Goal: Task Accomplishment & Management: Manage account settings

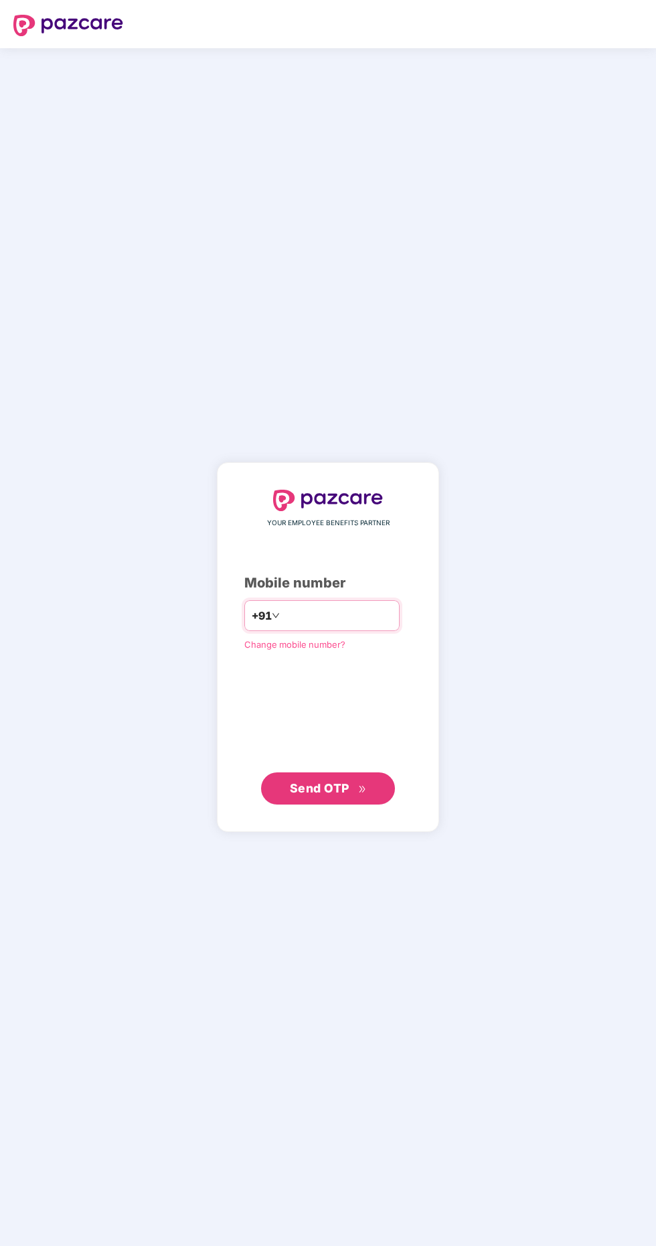
click at [321, 626] on input "number" at bounding box center [338, 615] width 110 height 21
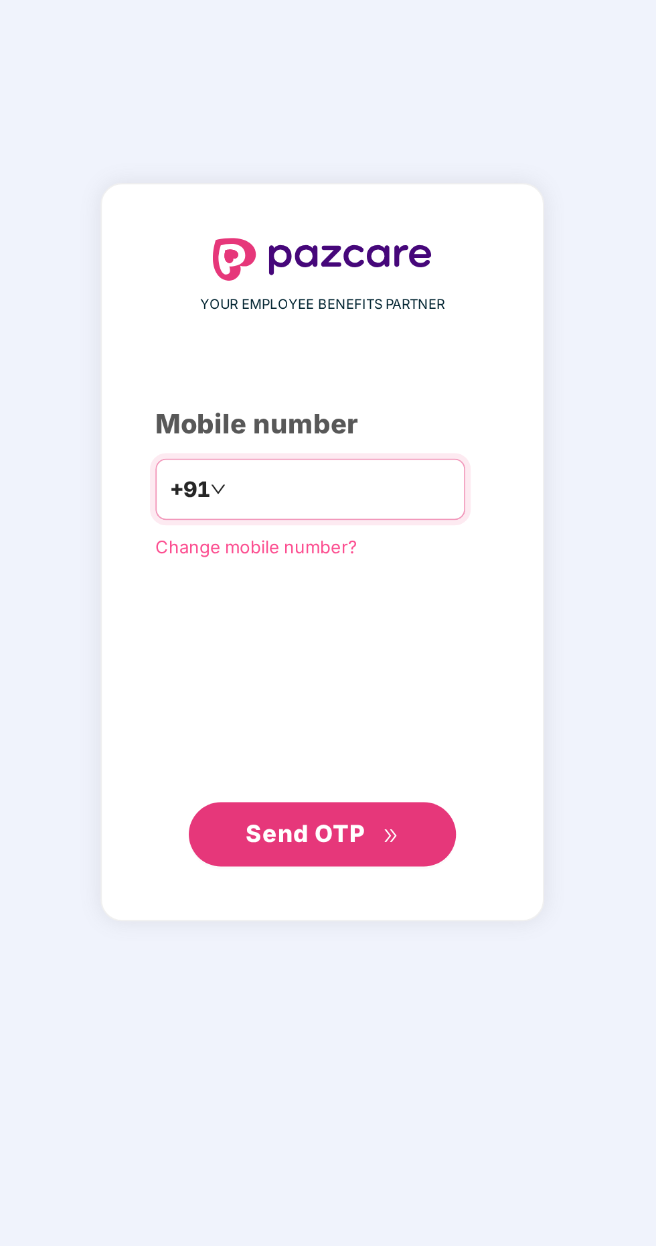
type input "**********"
click at [341, 795] on span "Send OTP" at bounding box center [320, 788] width 60 height 14
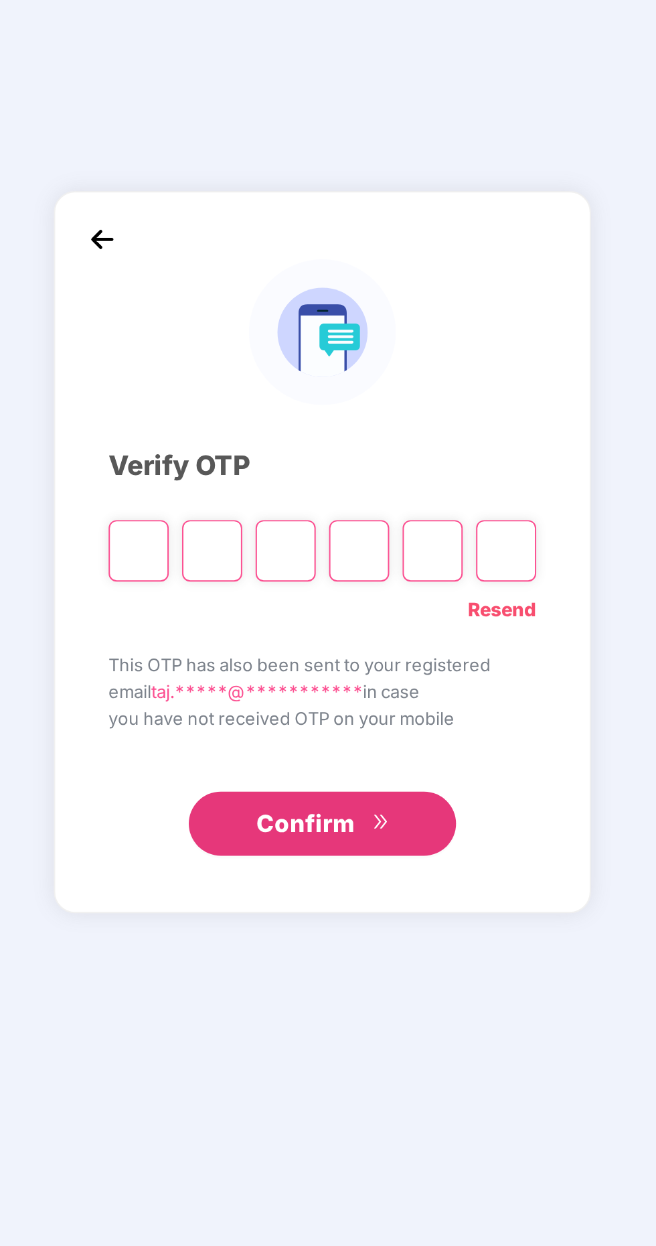
scroll to position [3, 0]
paste input "*"
type input "*"
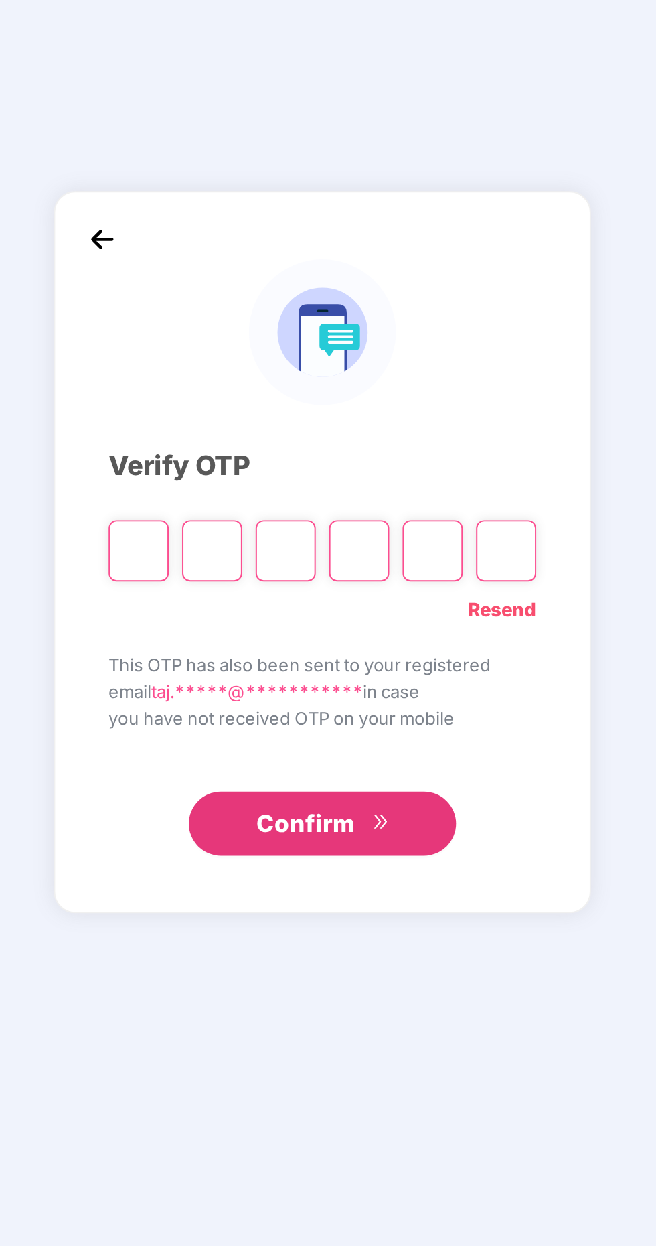
type input "*"
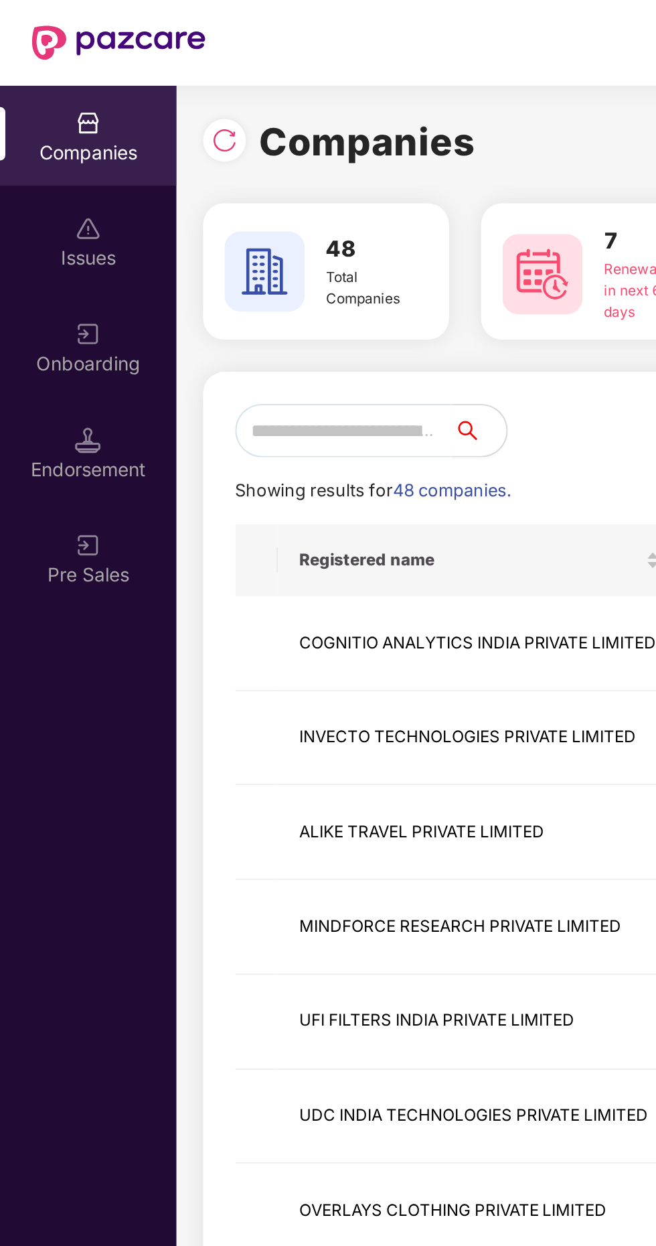
click at [162, 213] on input "text" at bounding box center [172, 215] width 109 height 27
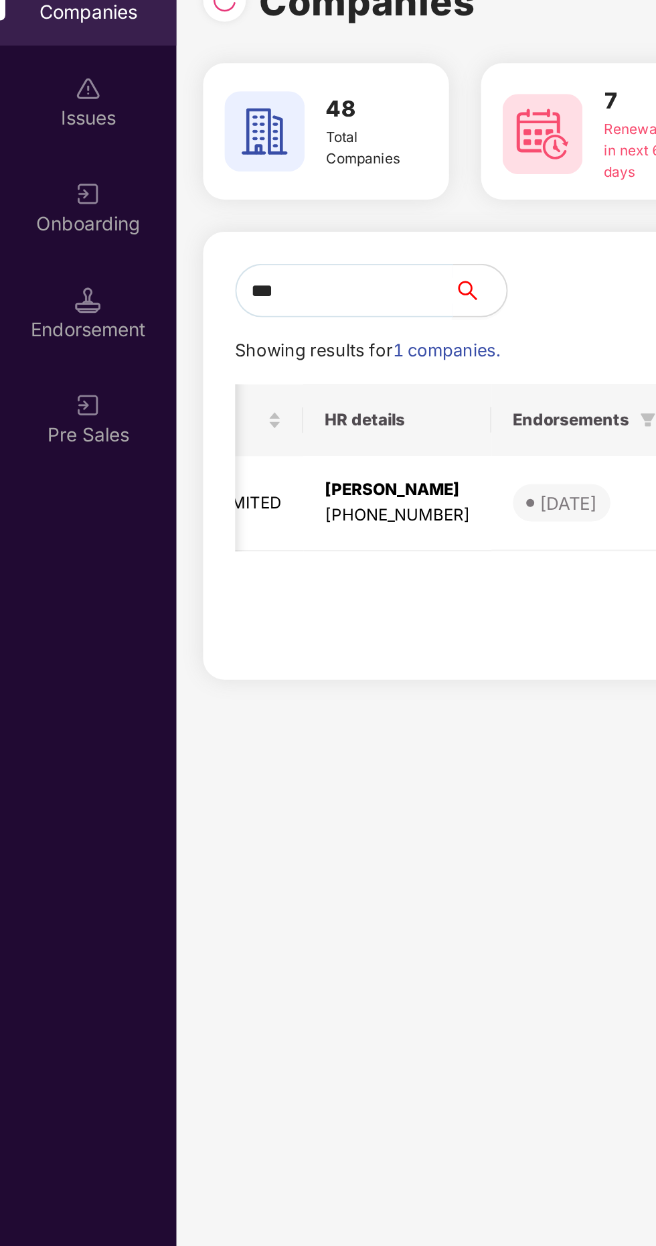
scroll to position [0, 568]
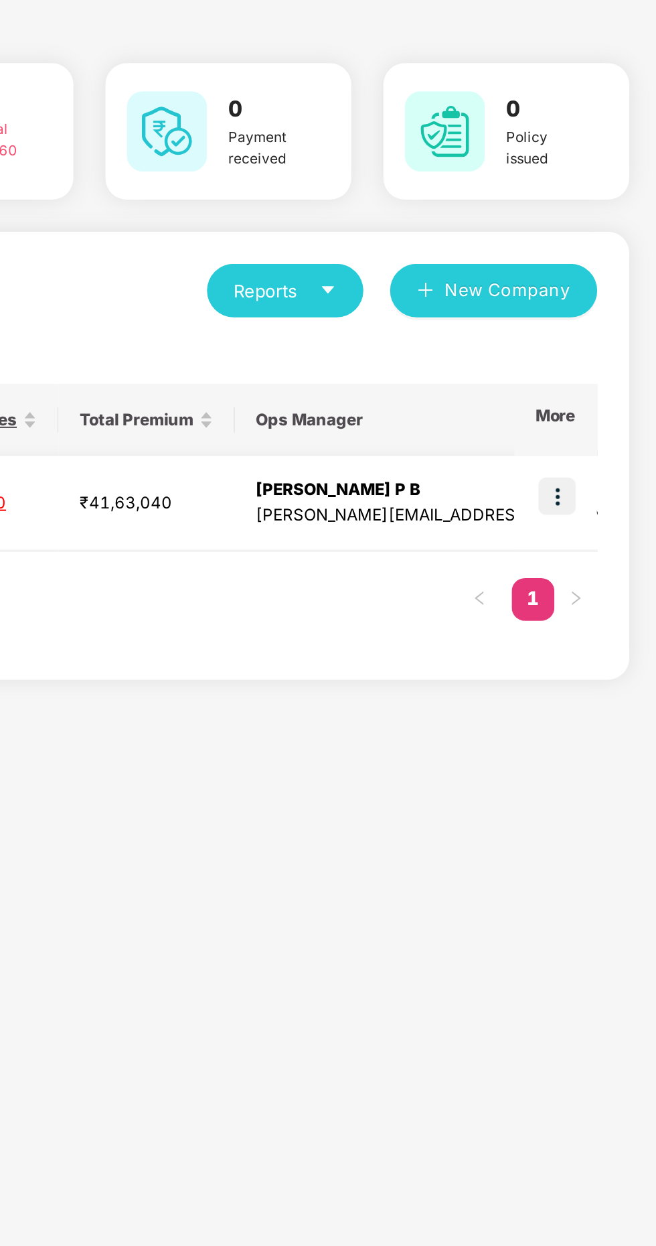
type input "***"
click at [602, 319] on img at bounding box center [606, 318] width 19 height 19
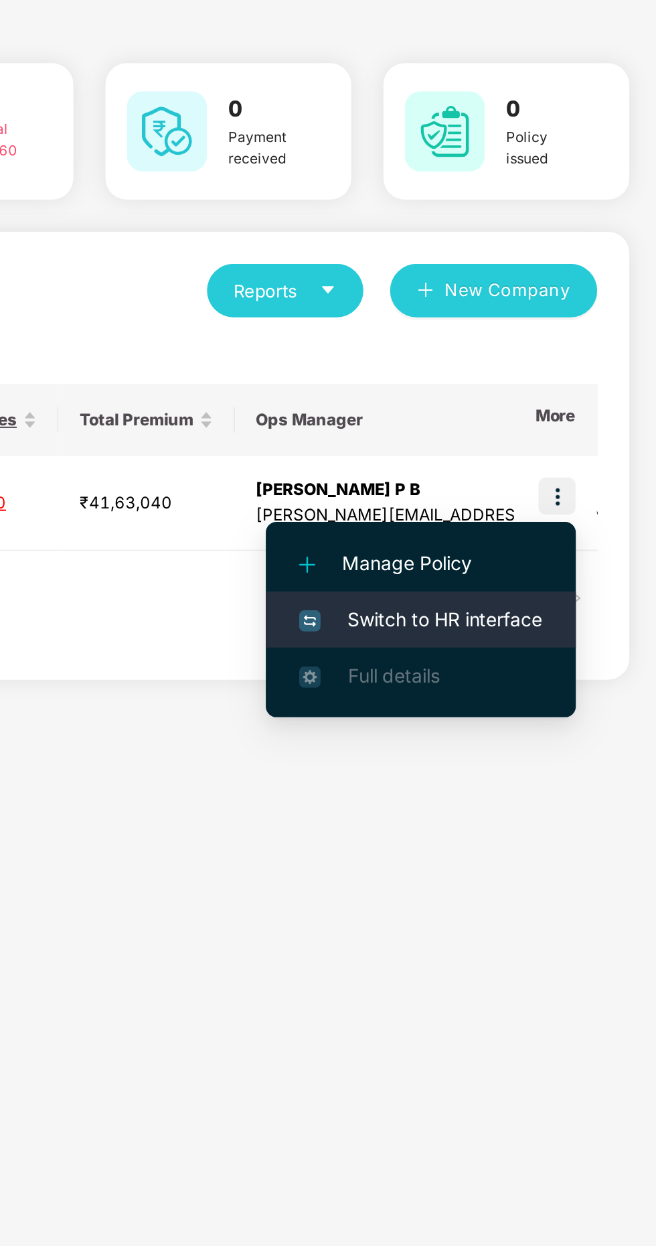
click at [536, 379] on span "Switch to HR interface" at bounding box center [539, 380] width 122 height 15
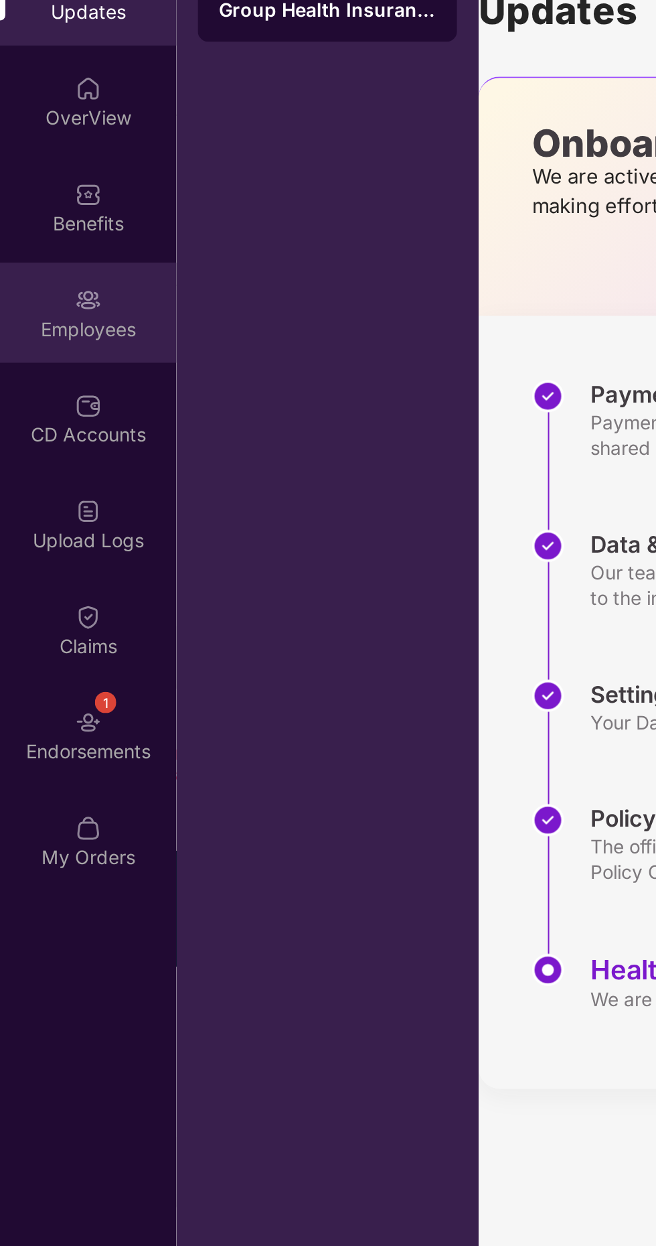
click at [45, 237] on div "Employees" at bounding box center [44, 234] width 88 height 13
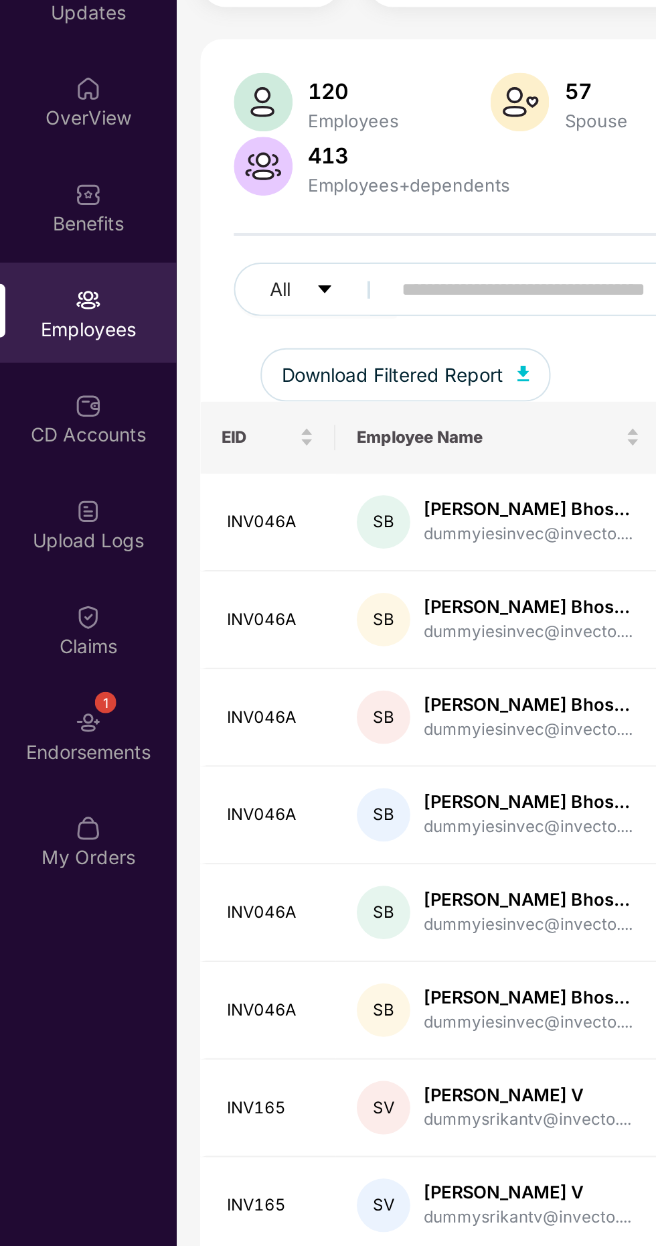
scroll to position [0, 327]
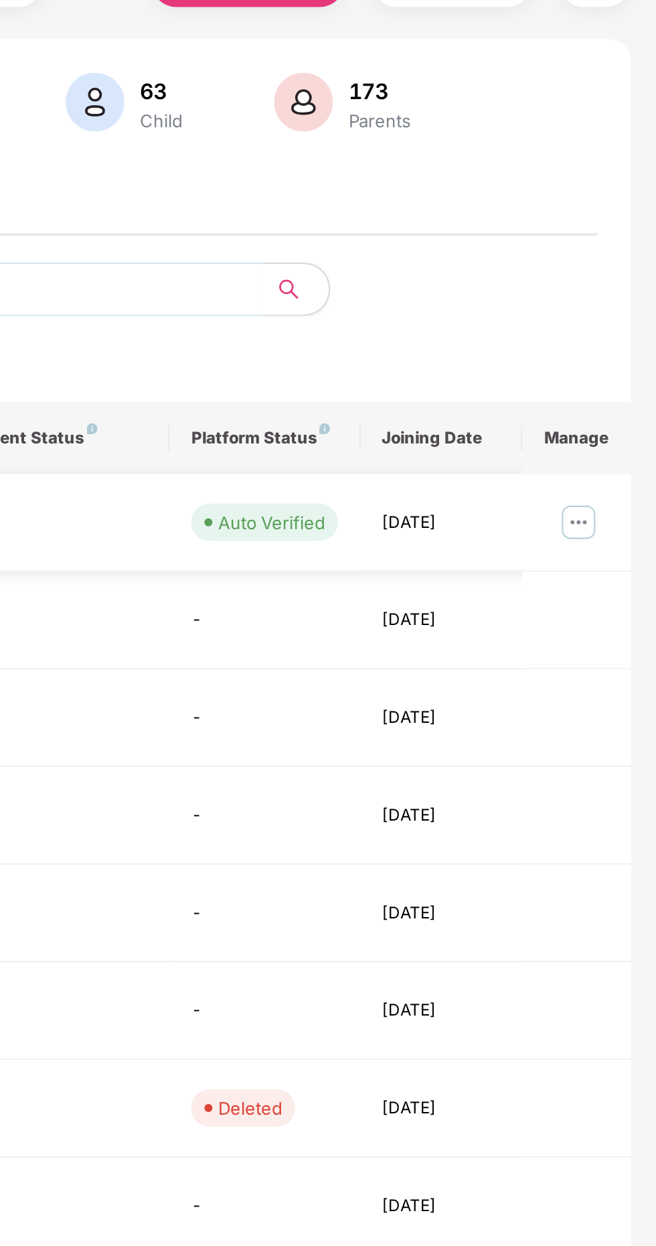
click at [620, 336] on img at bounding box center [617, 331] width 21 height 21
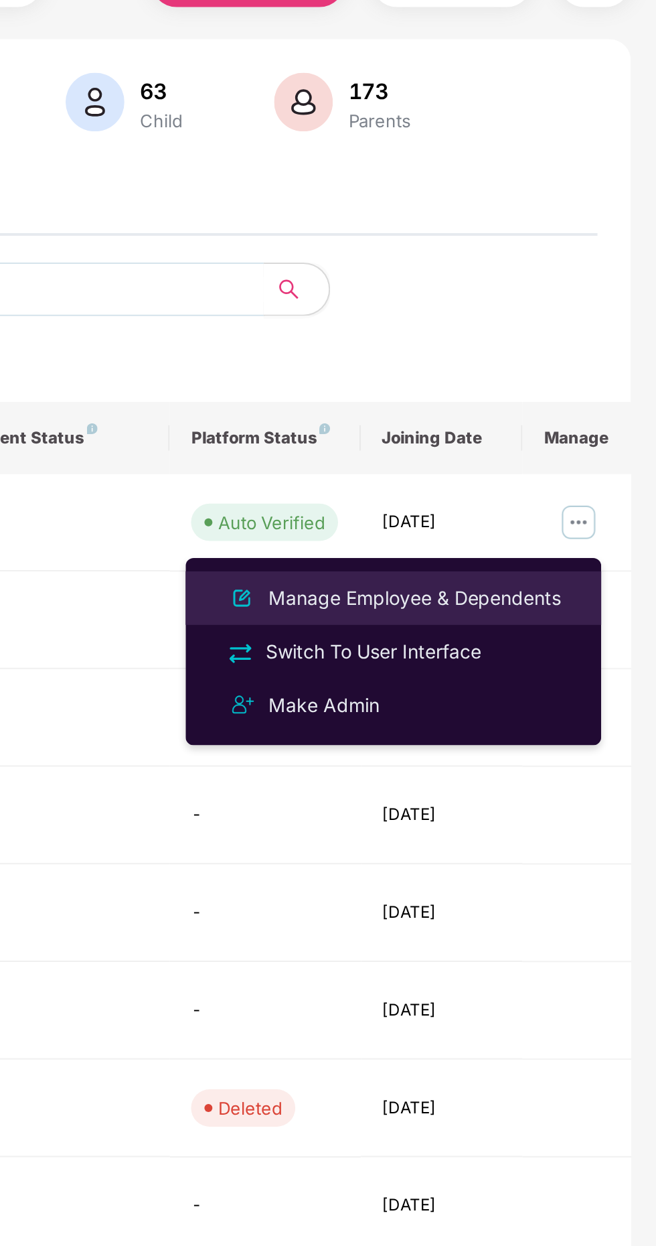
click at [545, 364] on div "Manage Employee & Dependents" at bounding box center [535, 369] width 152 height 15
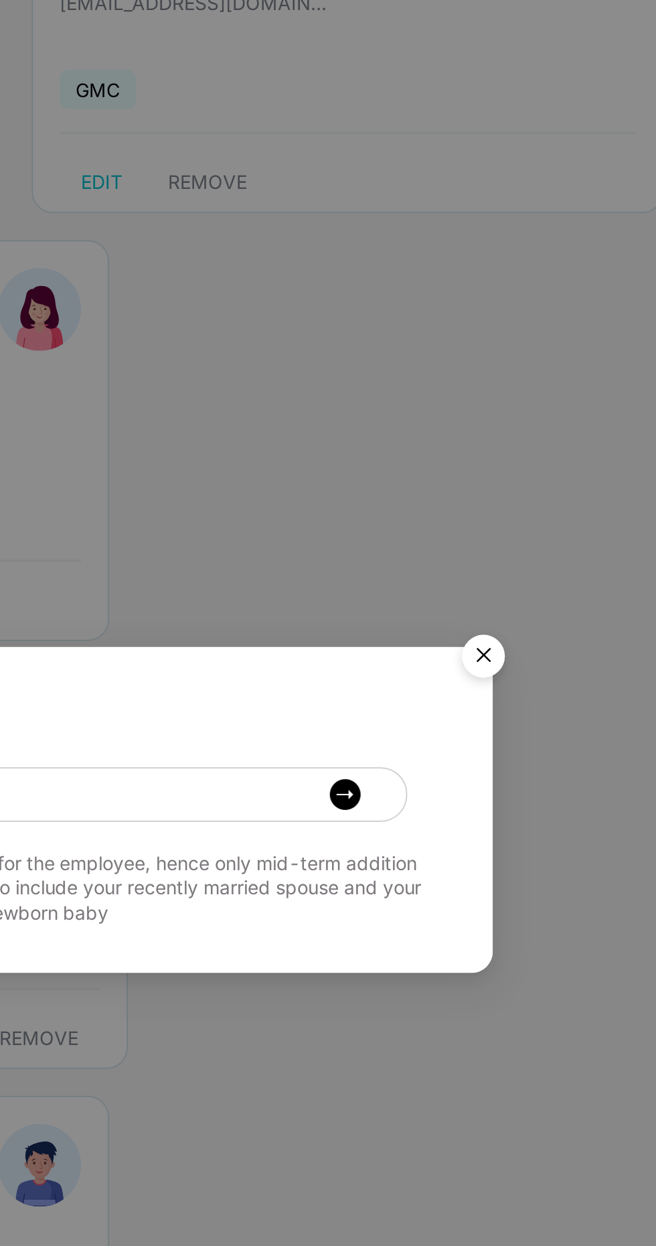
click at [539, 567] on img "Close" at bounding box center [541, 548] width 38 height 38
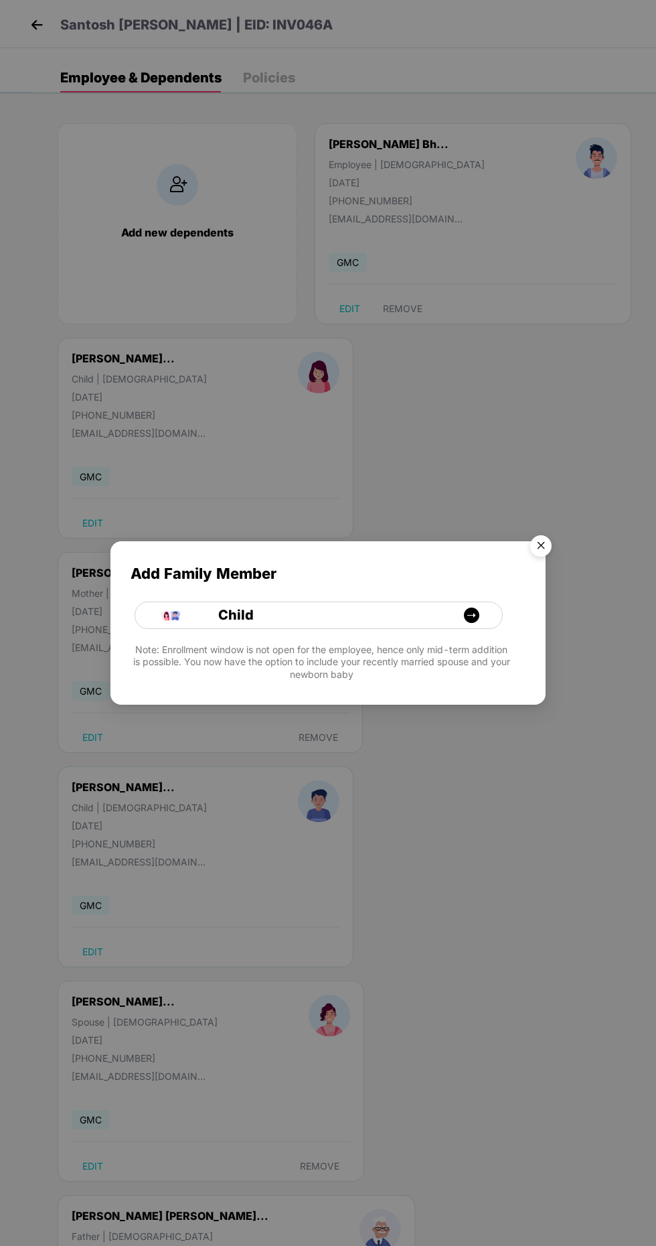
click at [553, 567] on img "Close" at bounding box center [541, 548] width 38 height 38
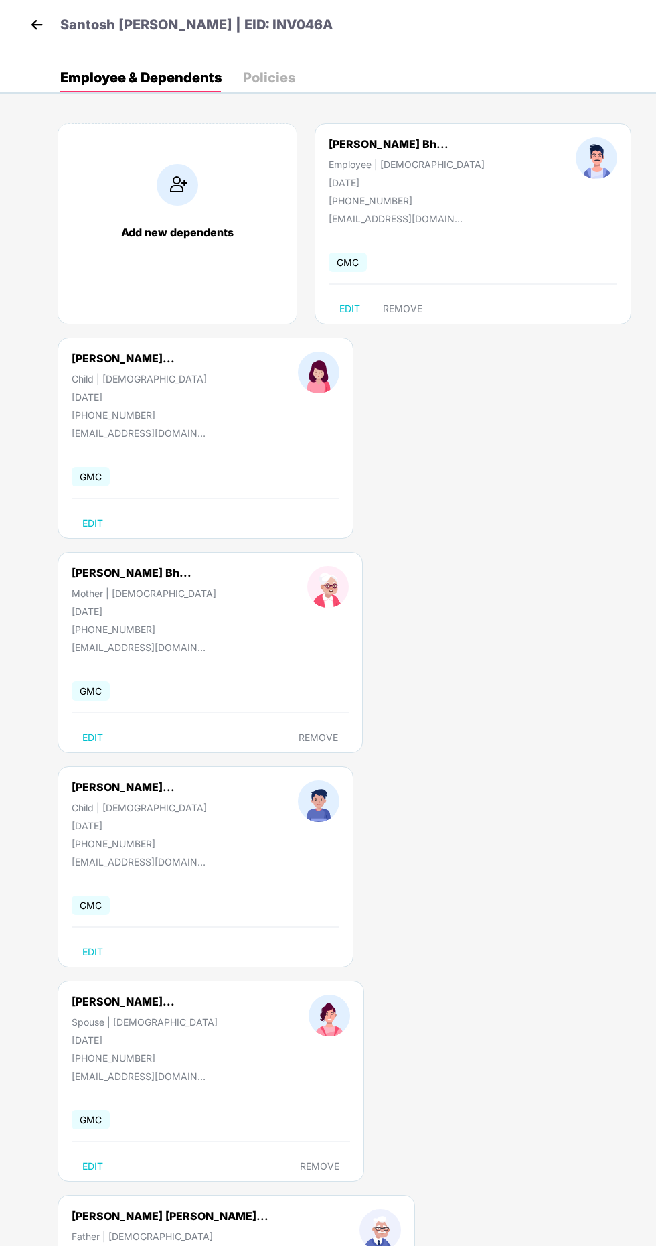
click at [29, 19] on img at bounding box center [37, 25] width 20 height 20
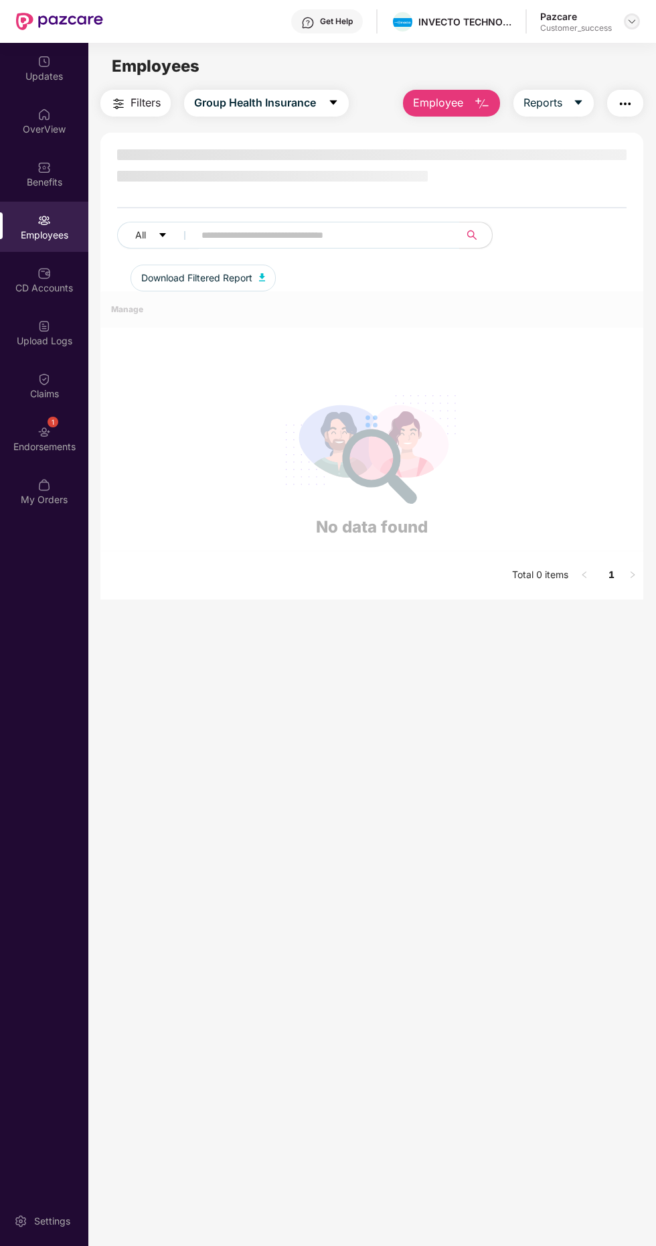
click at [632, 21] on img at bounding box center [632, 21] width 11 height 11
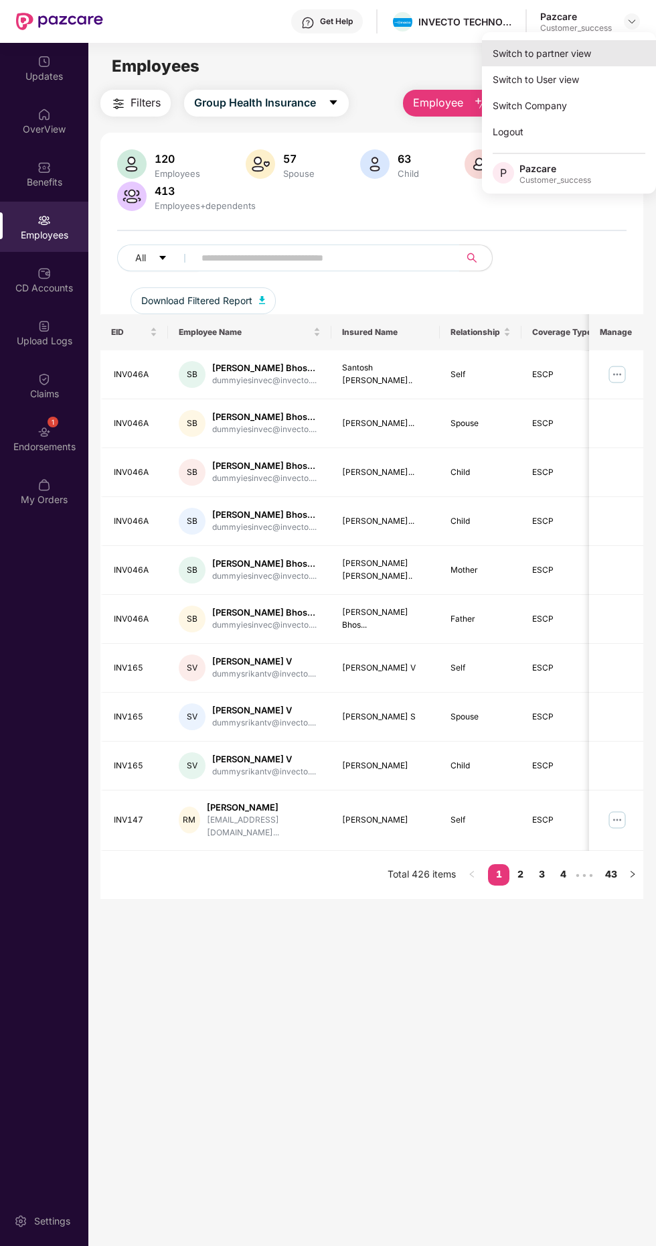
click at [569, 53] on div "Switch to partner view" at bounding box center [569, 53] width 174 height 26
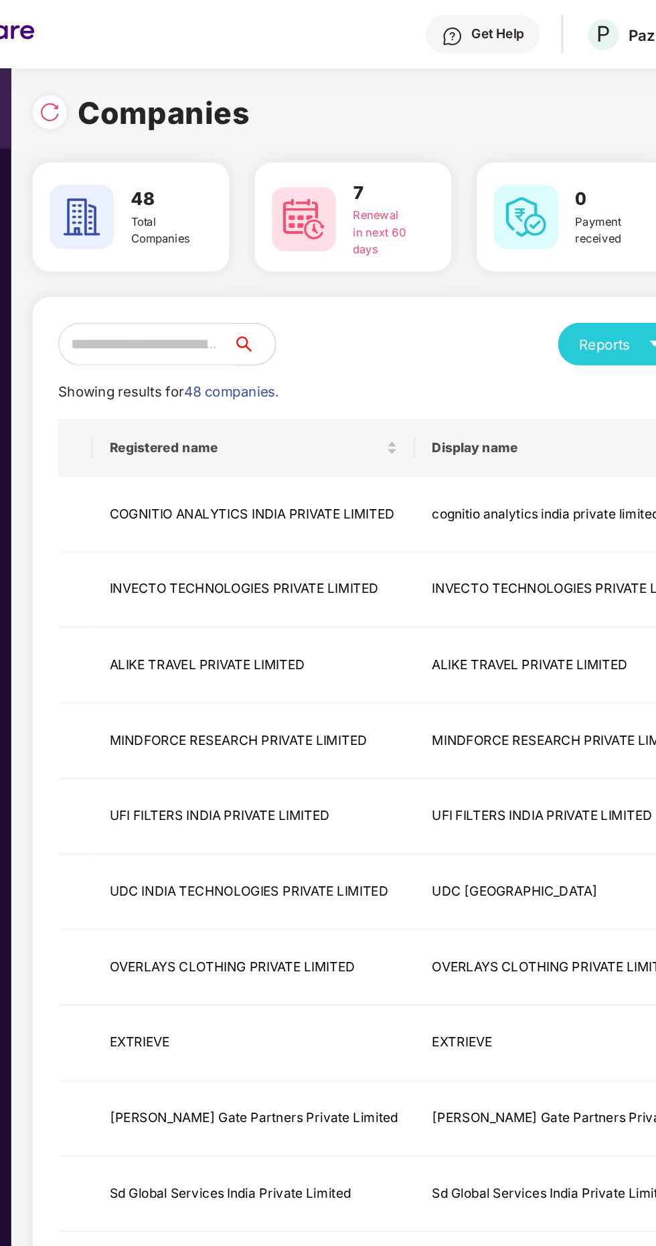
click at [179, 217] on input "text" at bounding box center [172, 215] width 109 height 27
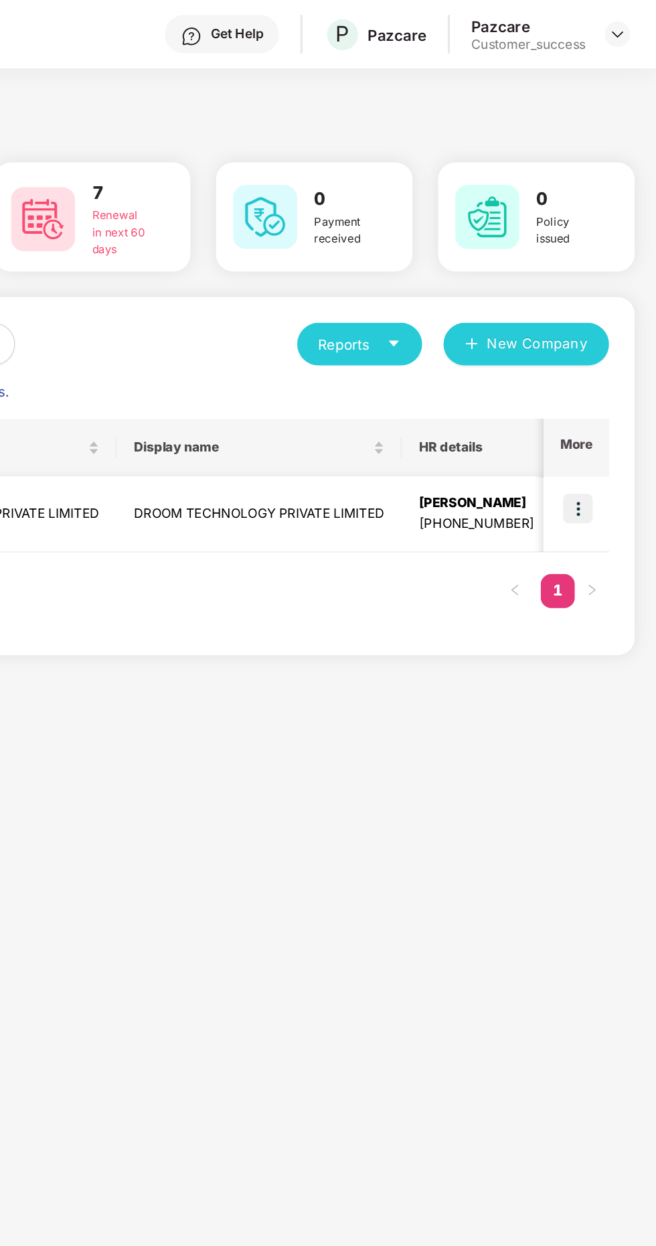
type input "****"
click at [611, 317] on img at bounding box center [606, 318] width 19 height 19
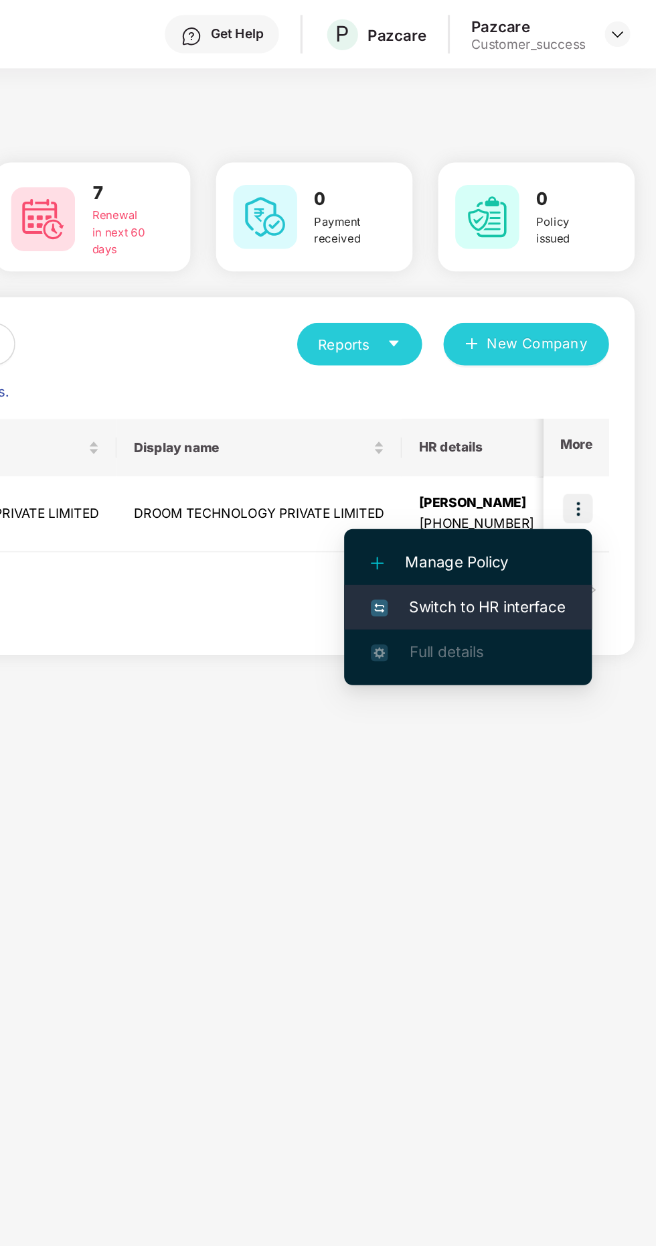
click at [555, 381] on span "Switch to HR interface" at bounding box center [539, 380] width 122 height 15
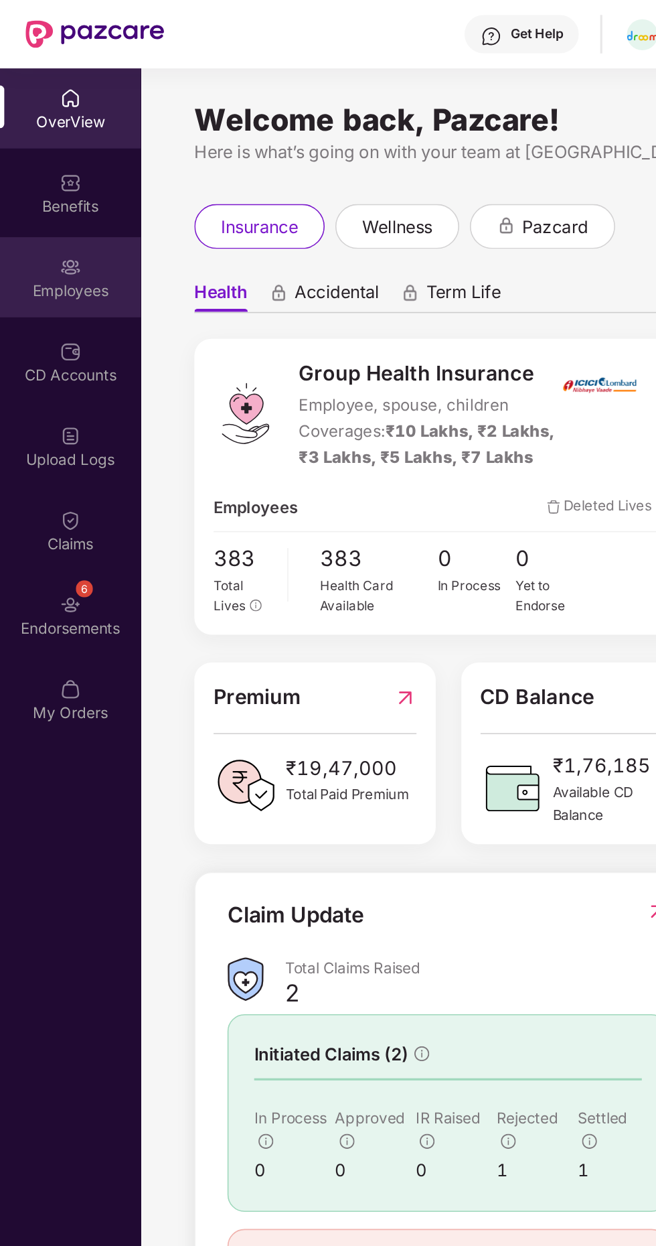
click at [62, 186] on div "Employees" at bounding box center [44, 181] width 88 height 13
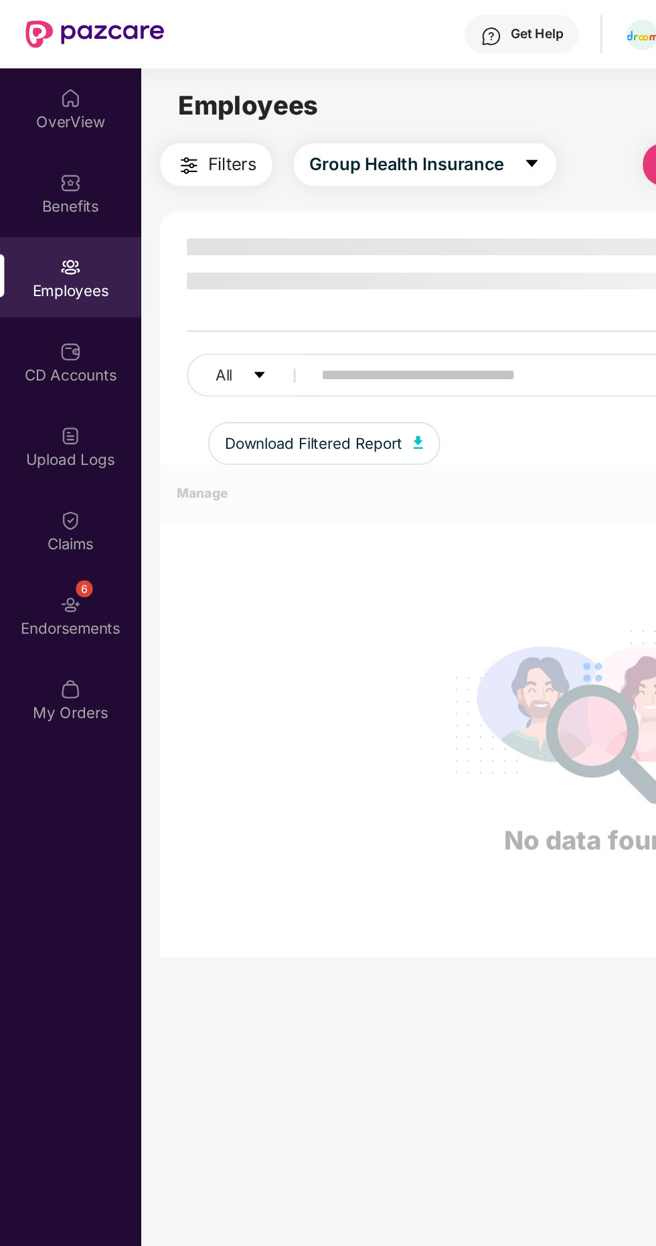
click at [263, 238] on input "text" at bounding box center [322, 235] width 240 height 20
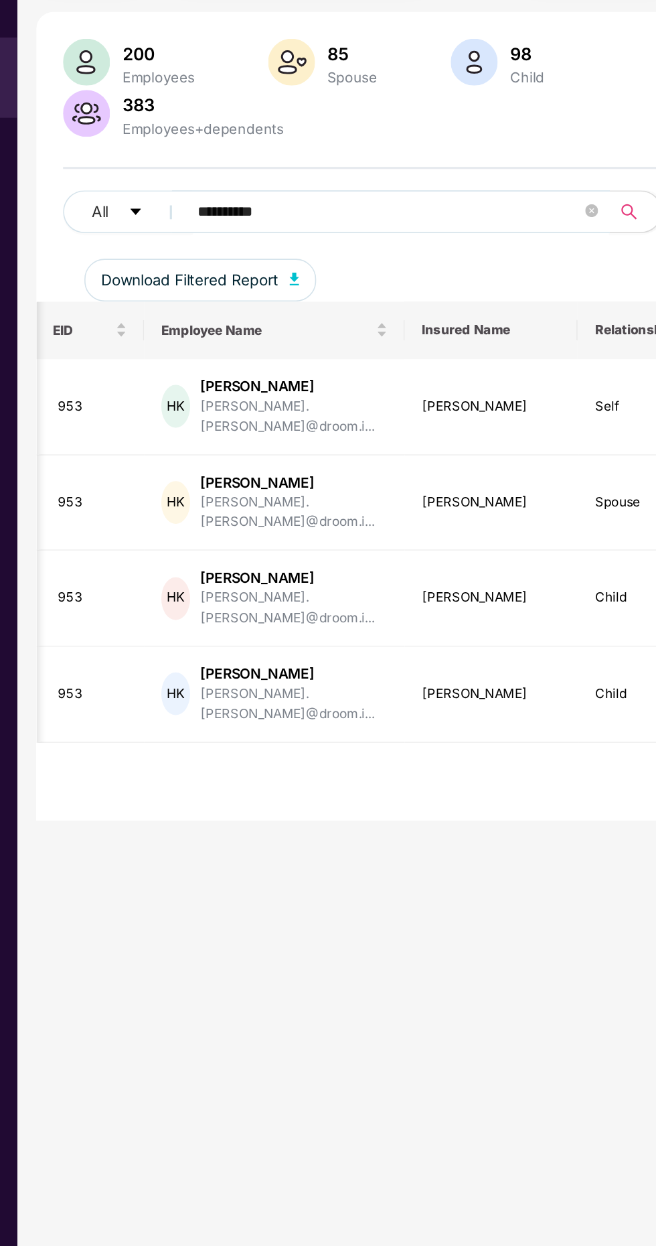
scroll to position [0, 327]
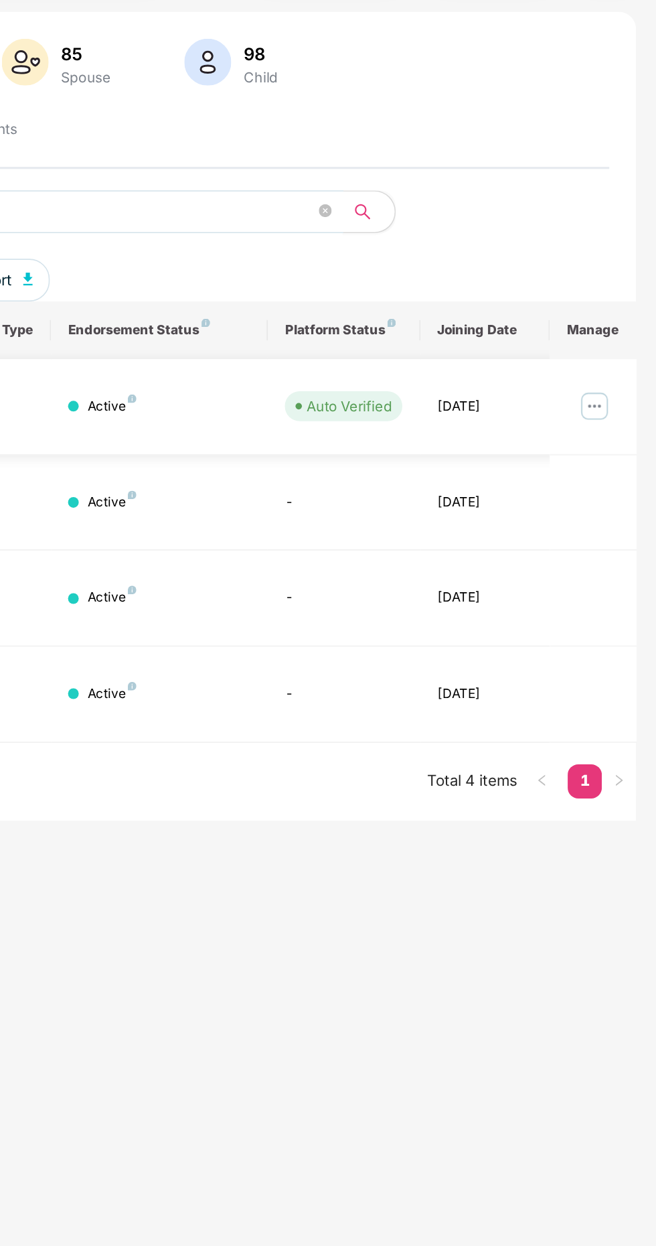
type input "*********"
click at [617, 380] on img at bounding box center [617, 379] width 21 height 21
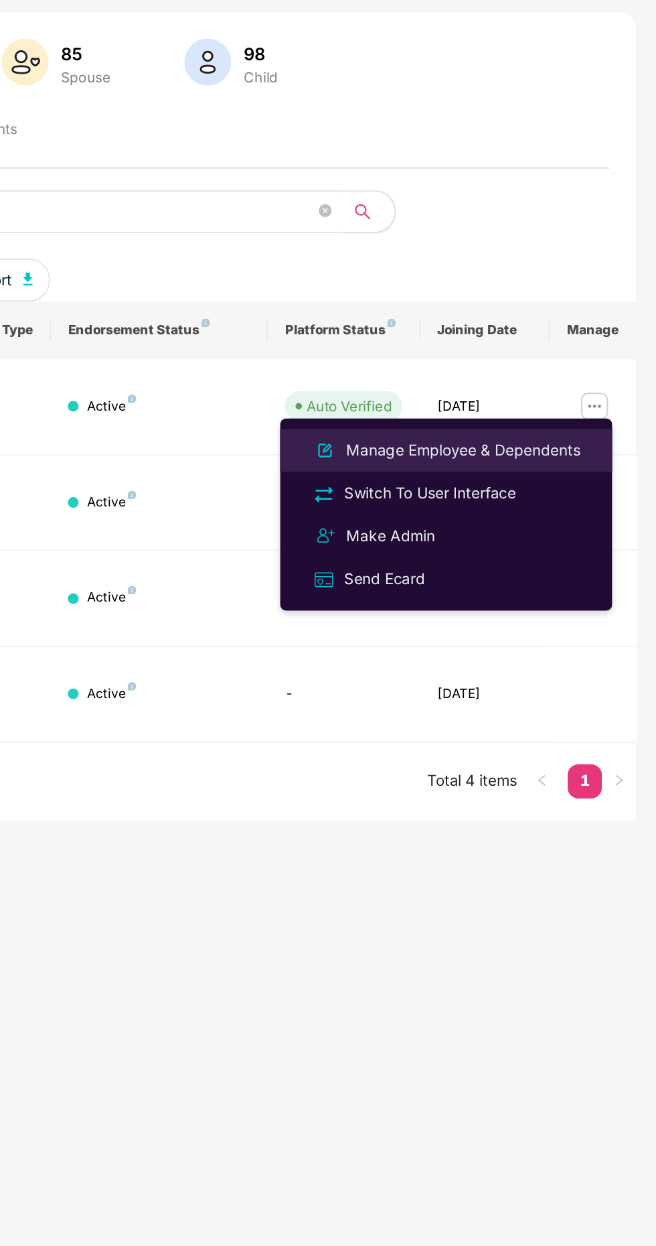
click at [564, 407] on div "Manage Employee & Dependents" at bounding box center [535, 407] width 152 height 15
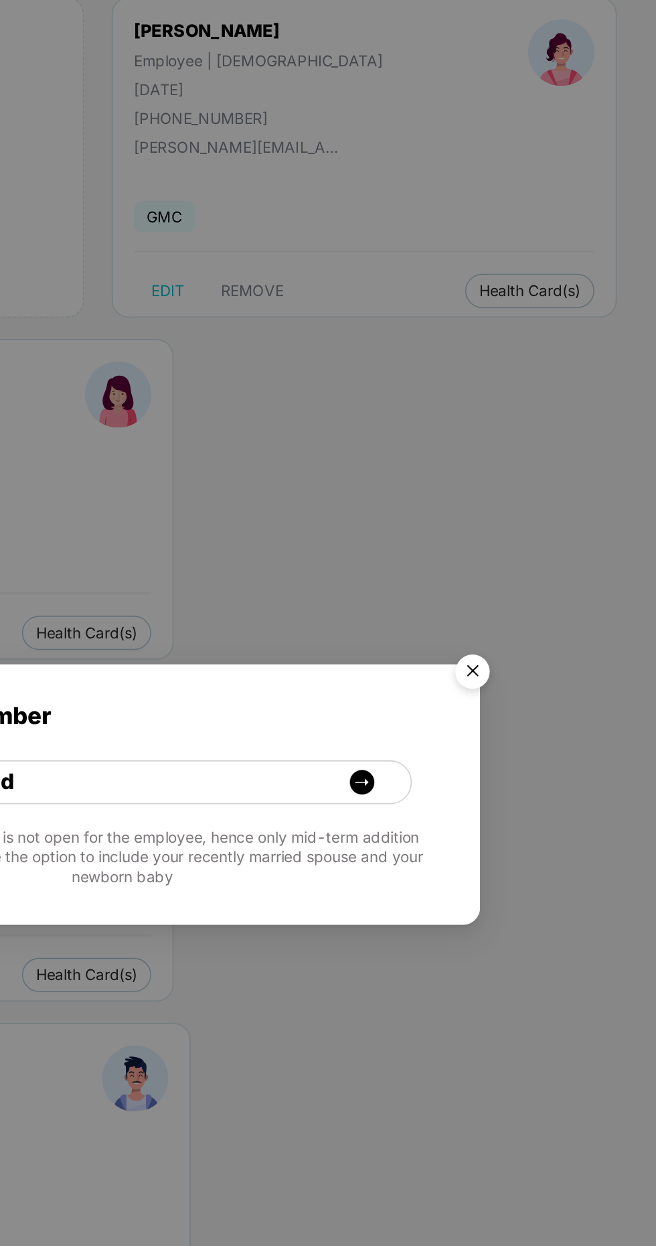
click at [547, 532] on img "Close" at bounding box center [541, 548] width 38 height 38
click at [544, 536] on img "Close" at bounding box center [541, 548] width 38 height 38
